Goal: Find specific page/section

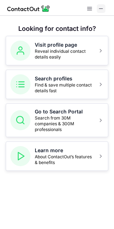
click at [104, 8] on button at bounding box center [101, 8] width 9 height 9
